Goal: Find specific page/section: Find specific page/section

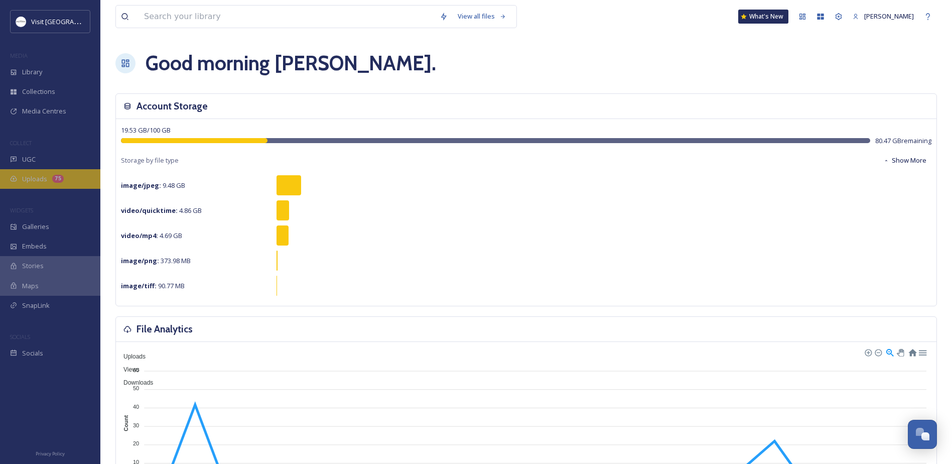
scroll to position [260, 0]
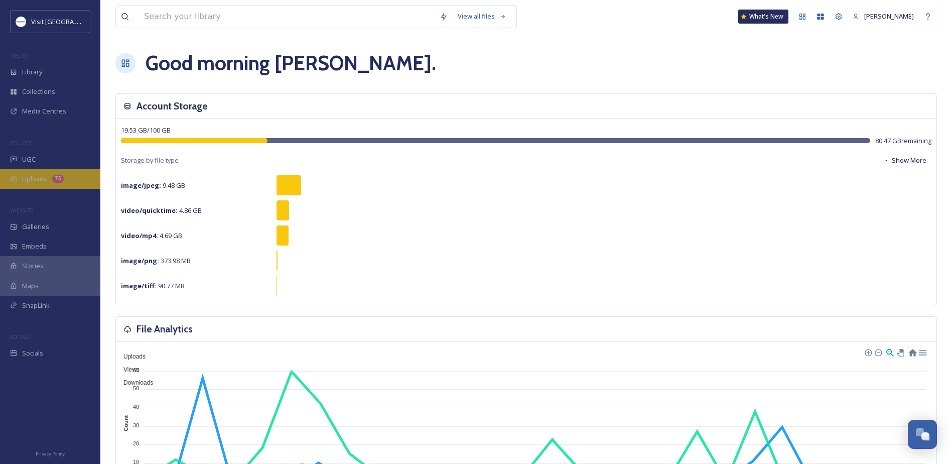
click at [58, 178] on div "75" at bounding box center [58, 179] width 12 height 8
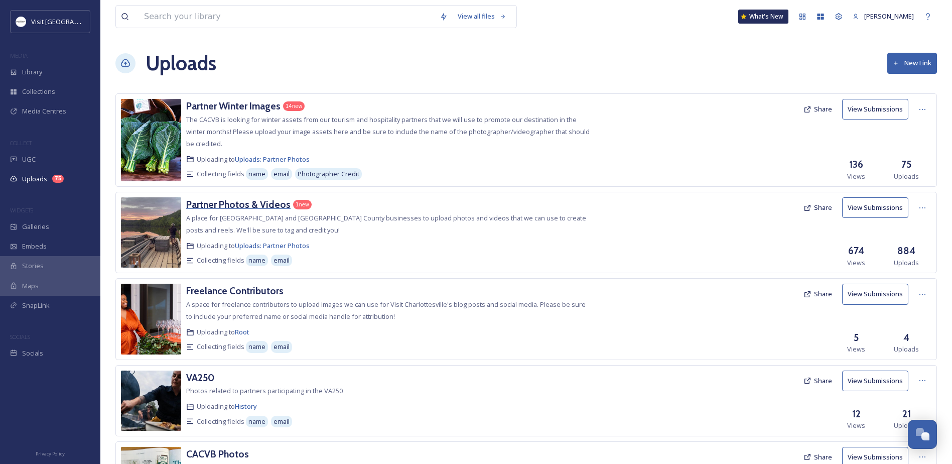
click at [235, 201] on h3 "Partner Photos & Videos" at bounding box center [238, 204] width 104 height 12
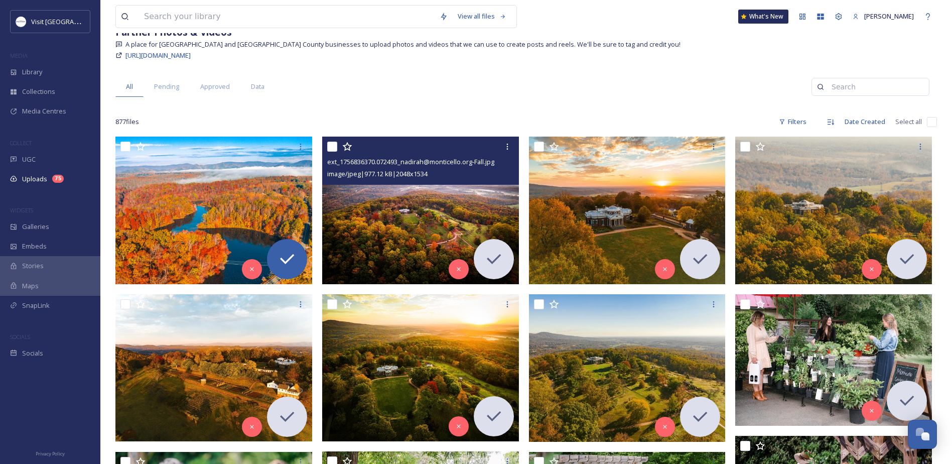
scroll to position [151, 0]
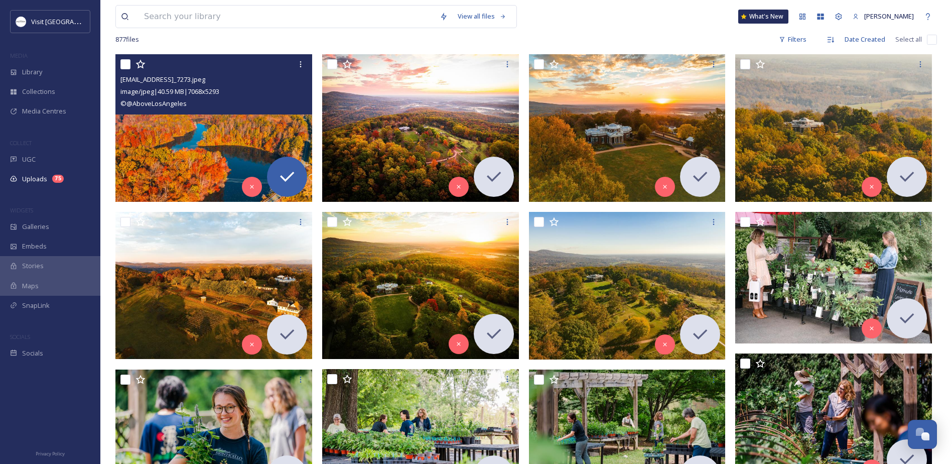
click at [182, 155] on img at bounding box center [213, 127] width 197 height 147
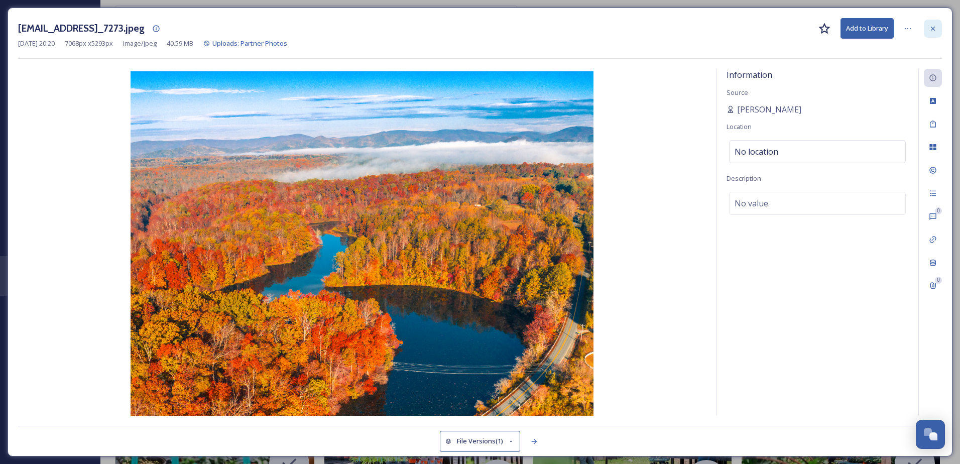
click at [936, 26] on icon at bounding box center [933, 29] width 8 height 8
